Goal: Transaction & Acquisition: Purchase product/service

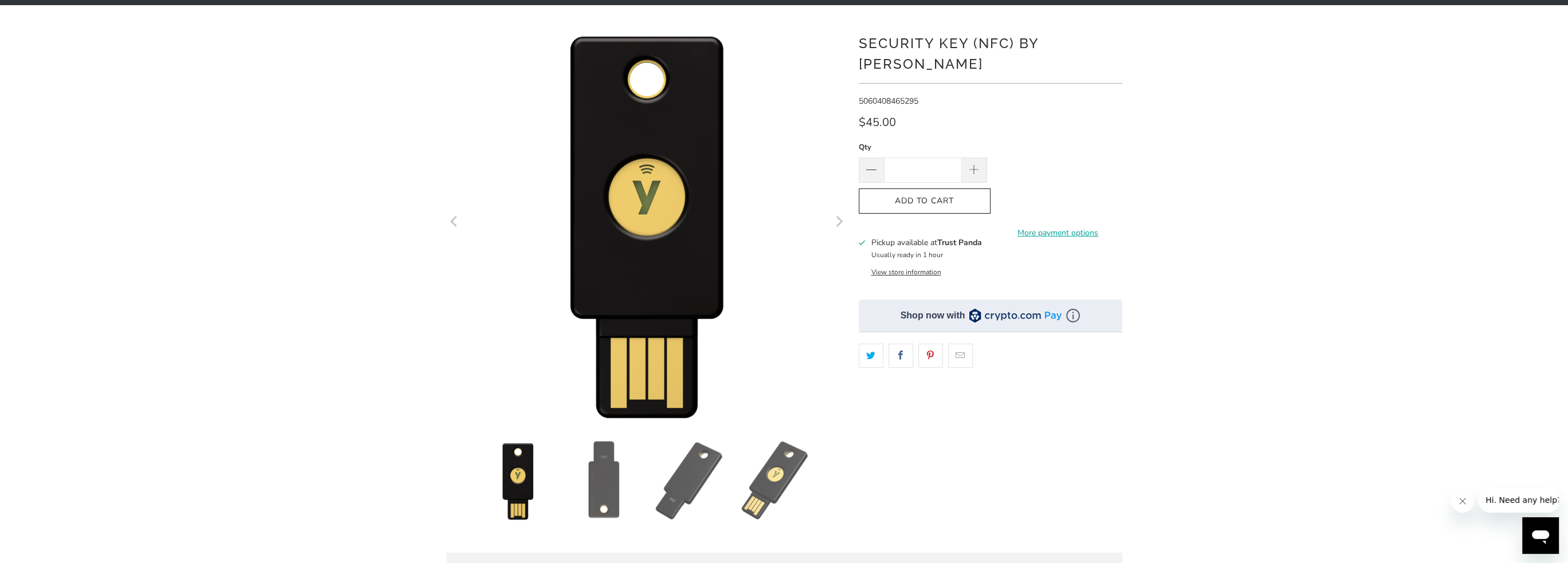
scroll to position [57, 0]
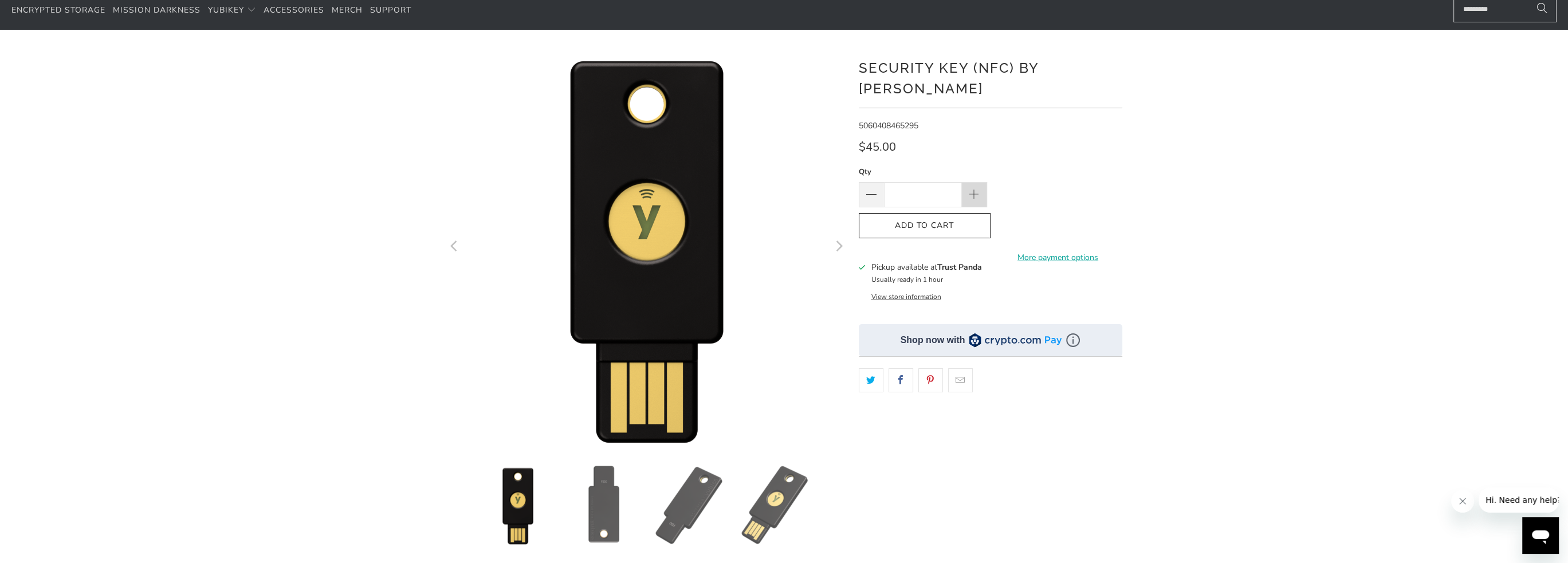
click at [969, 189] on span at bounding box center [974, 195] width 13 height 13
type input "*"
click at [909, 213] on button "Add to Cart" at bounding box center [925, 226] width 131 height 26
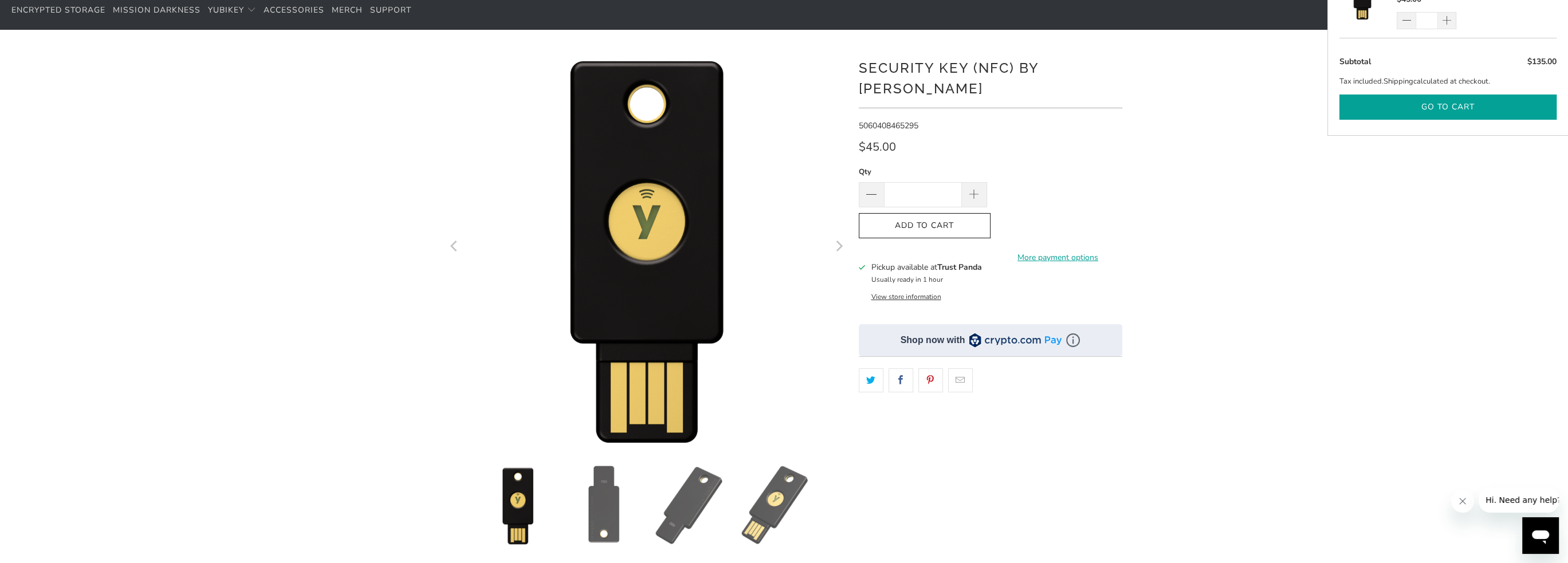
click at [1433, 103] on button "Go to cart" at bounding box center [1447, 107] width 217 height 26
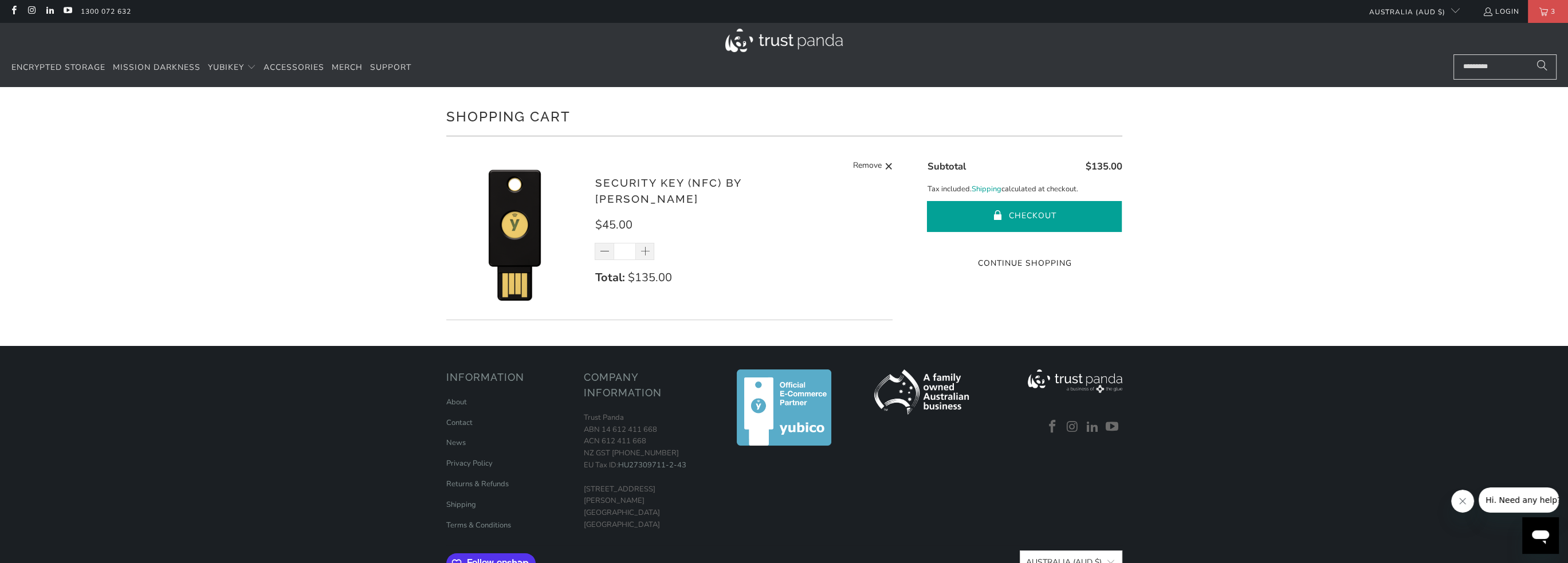
click at [1030, 214] on button "Checkout" at bounding box center [1024, 216] width 195 height 31
